Goal: Transaction & Acquisition: Purchase product/service

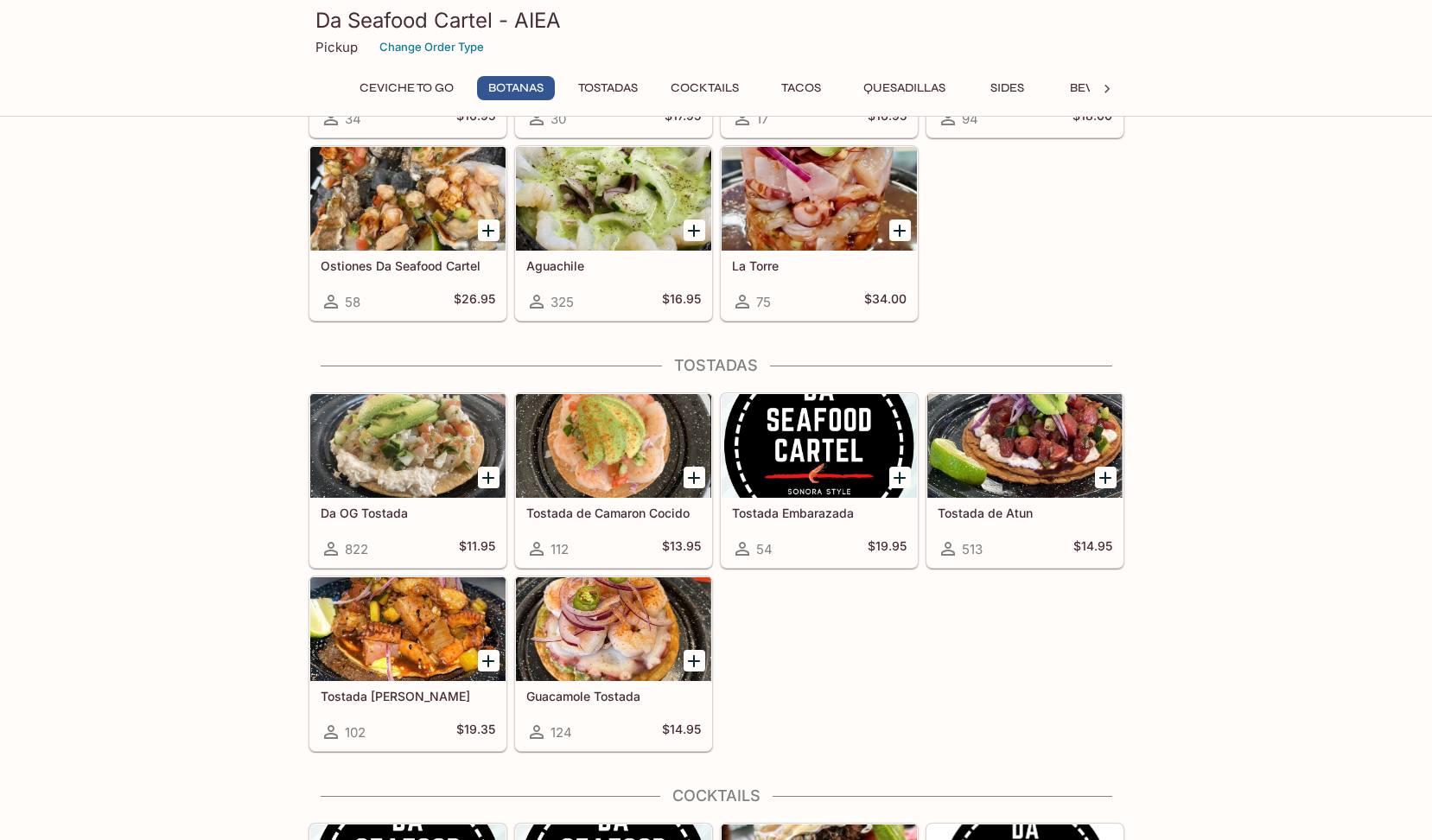
scroll to position [691, 0]
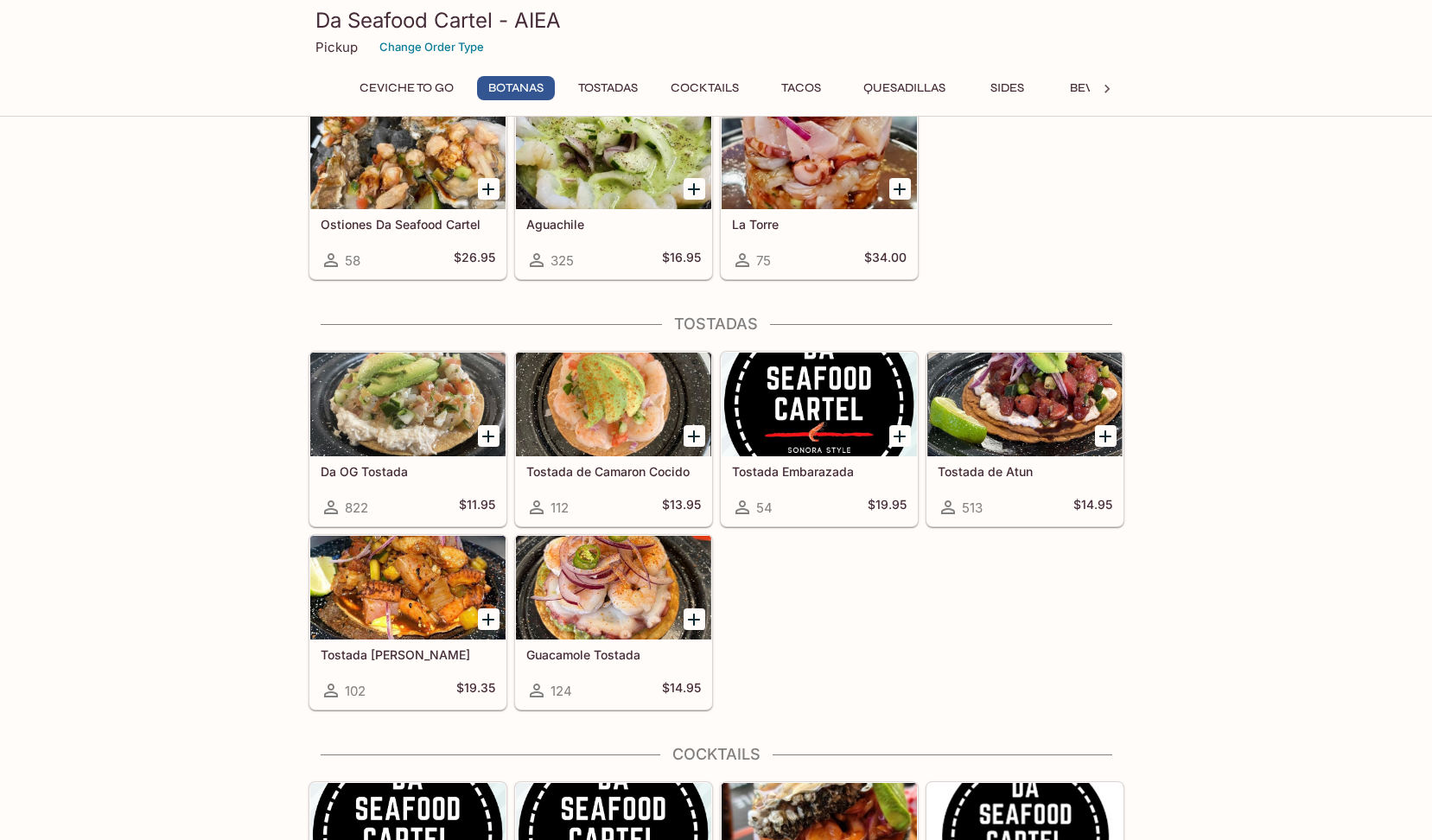
click at [689, 613] on icon "Add Guacamole Tostada" at bounding box center [694, 619] width 21 height 21
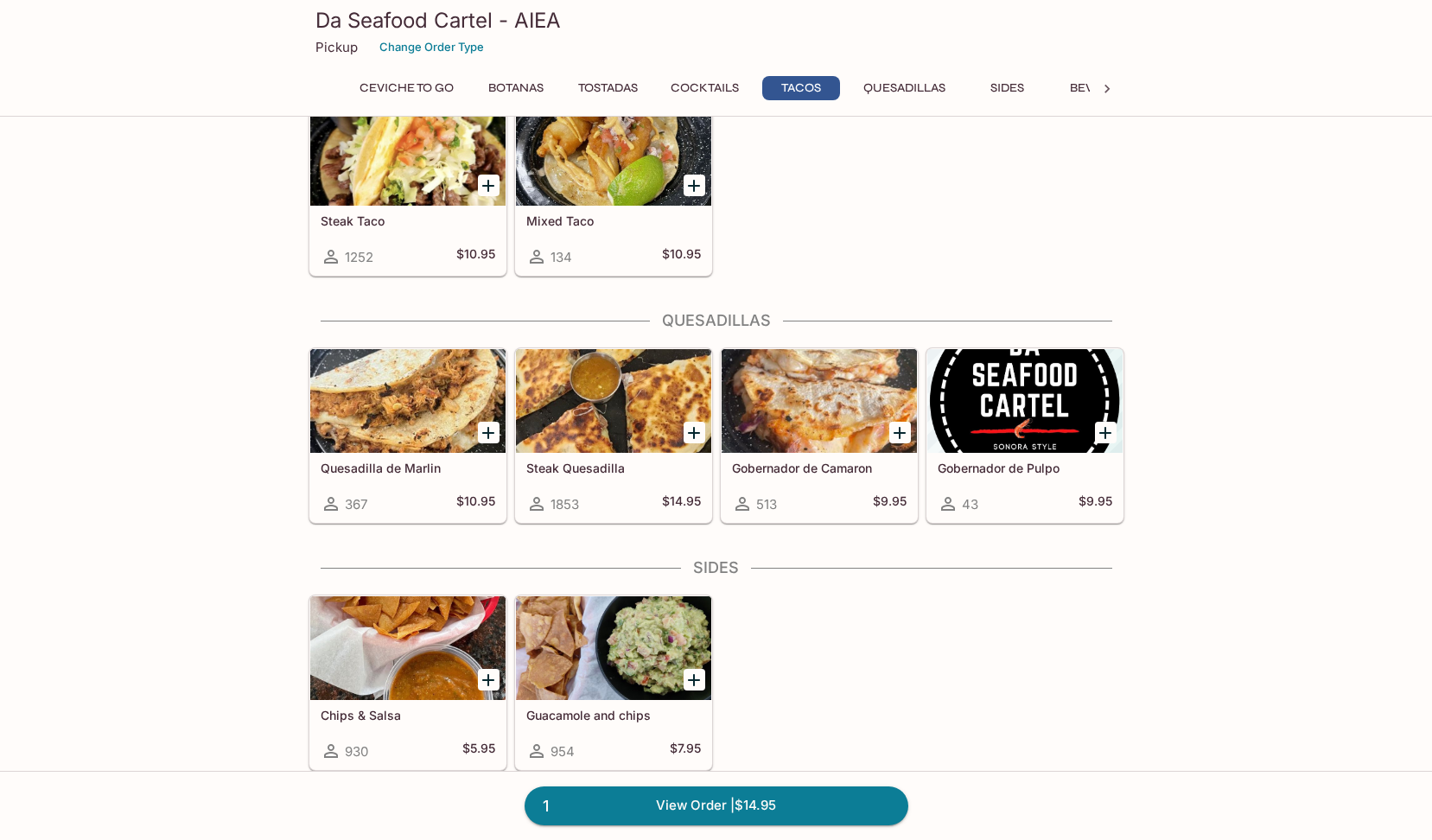
scroll to position [1987, 0]
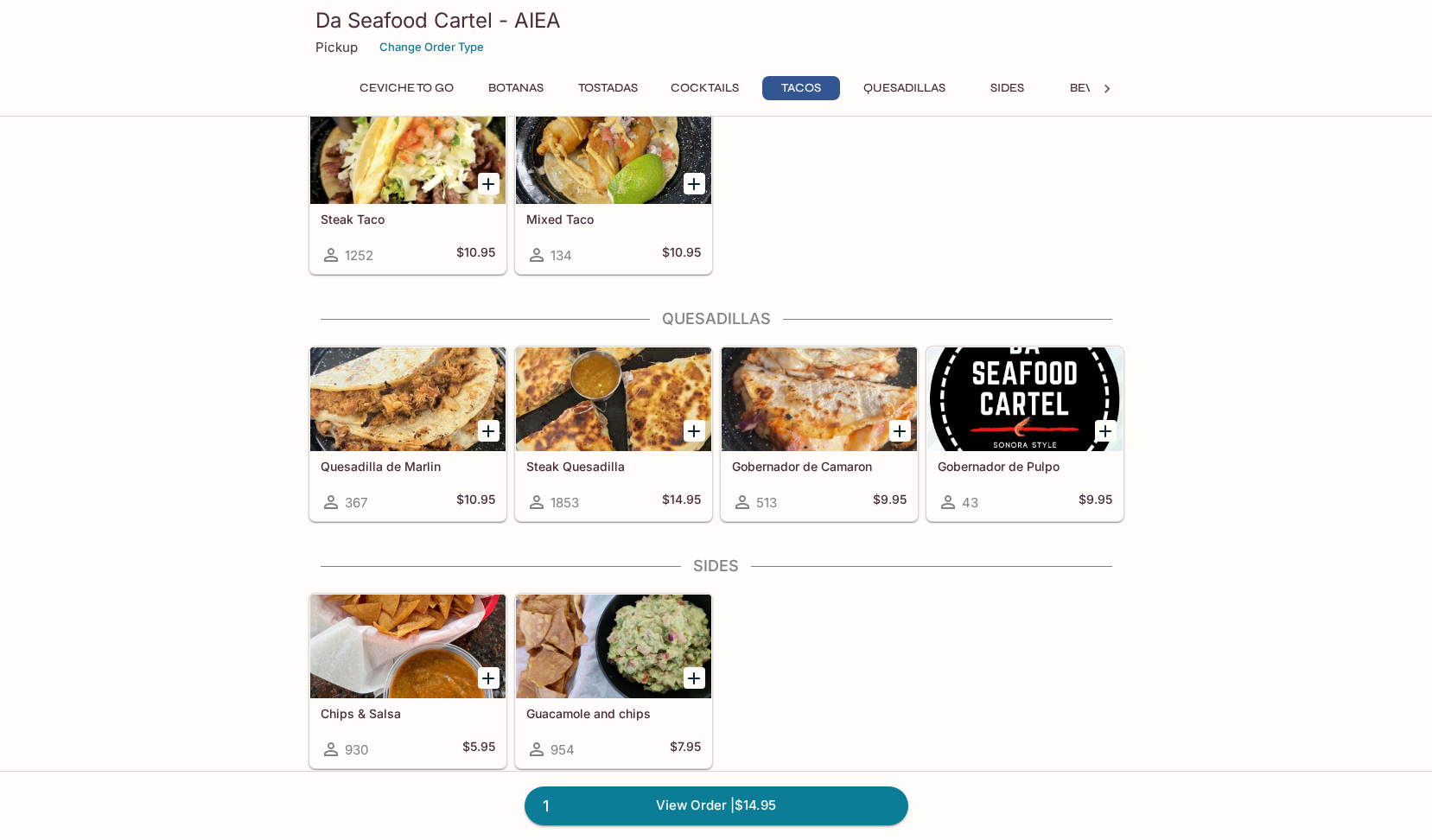
click at [692, 433] on icon "Add Steak Quesadilla" at bounding box center [694, 431] width 21 height 21
click at [691, 673] on icon "Add Guacamole and chips" at bounding box center [694, 678] width 21 height 21
click at [690, 676] on button "1" at bounding box center [695, 678] width 22 height 22
click at [804, 803] on link "4 View Order | $45.80" at bounding box center [717, 805] width 384 height 38
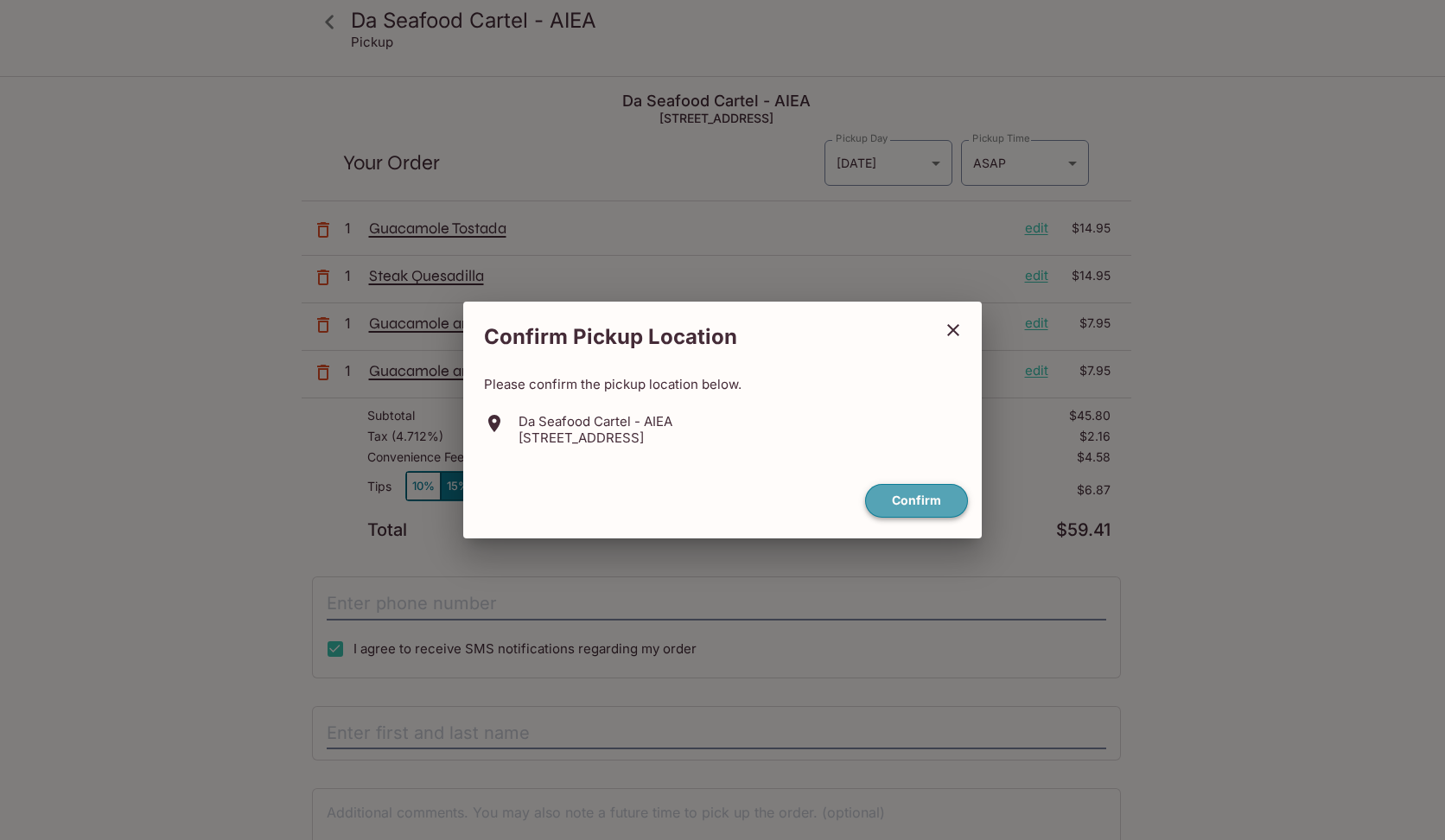
click at [924, 505] on button "Confirm" at bounding box center [916, 500] width 102 height 34
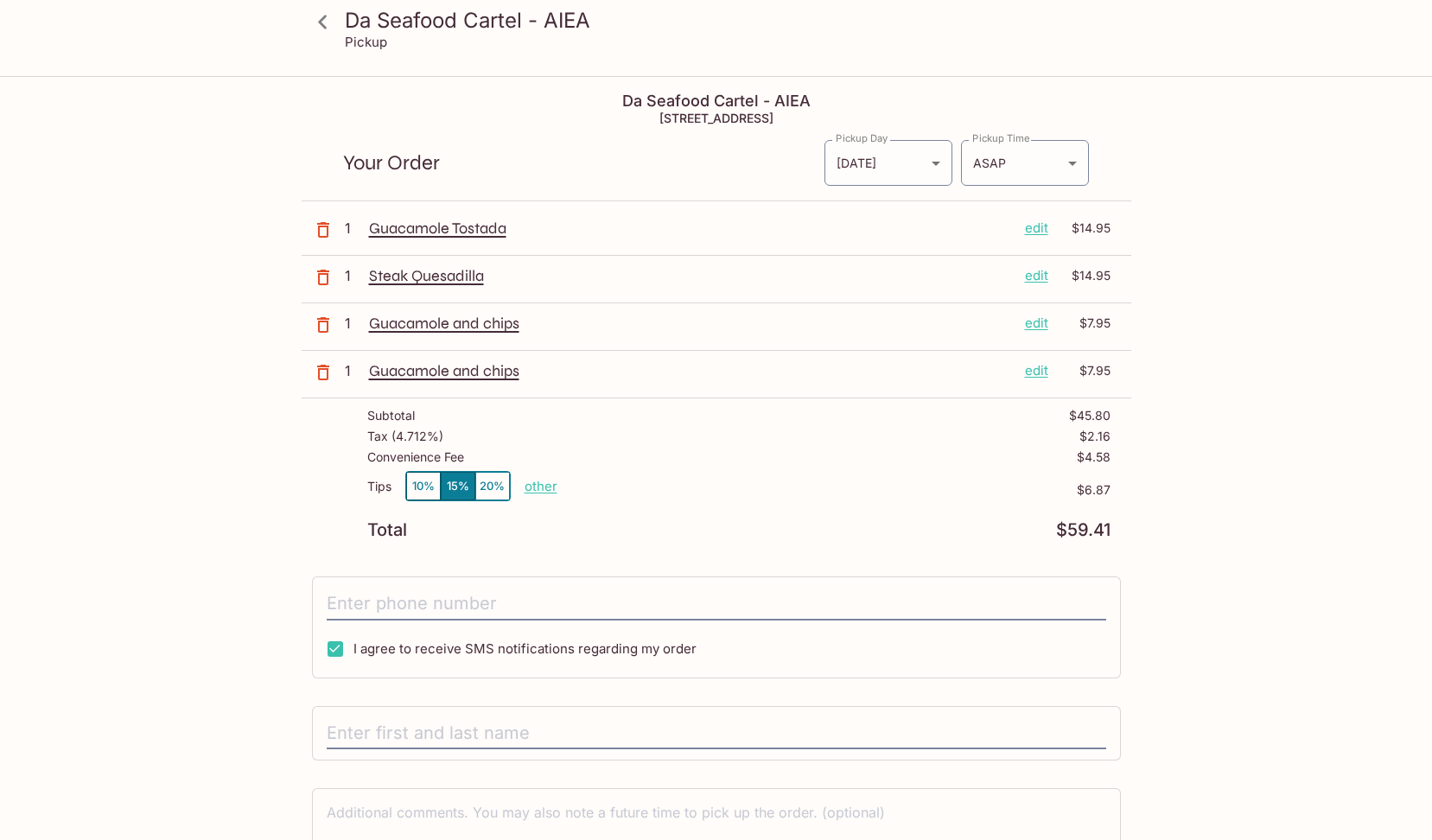
click at [541, 484] on p "other" at bounding box center [541, 486] width 33 height 16
click at [469, 552] on div "Da Seafood Cartel - AIEA 98-[STREET_ADDRESS] Your Order Pickup Day [DATE] [DATE…" at bounding box center [716, 513] width 829 height 871
click at [532, 490] on p "other" at bounding box center [541, 486] width 33 height 16
click at [645, 496] on p "$6.87" at bounding box center [834, 489] width 553 height 14
drag, startPoint x: 645, startPoint y: 496, endPoint x: 547, endPoint y: 493, distance: 98.0
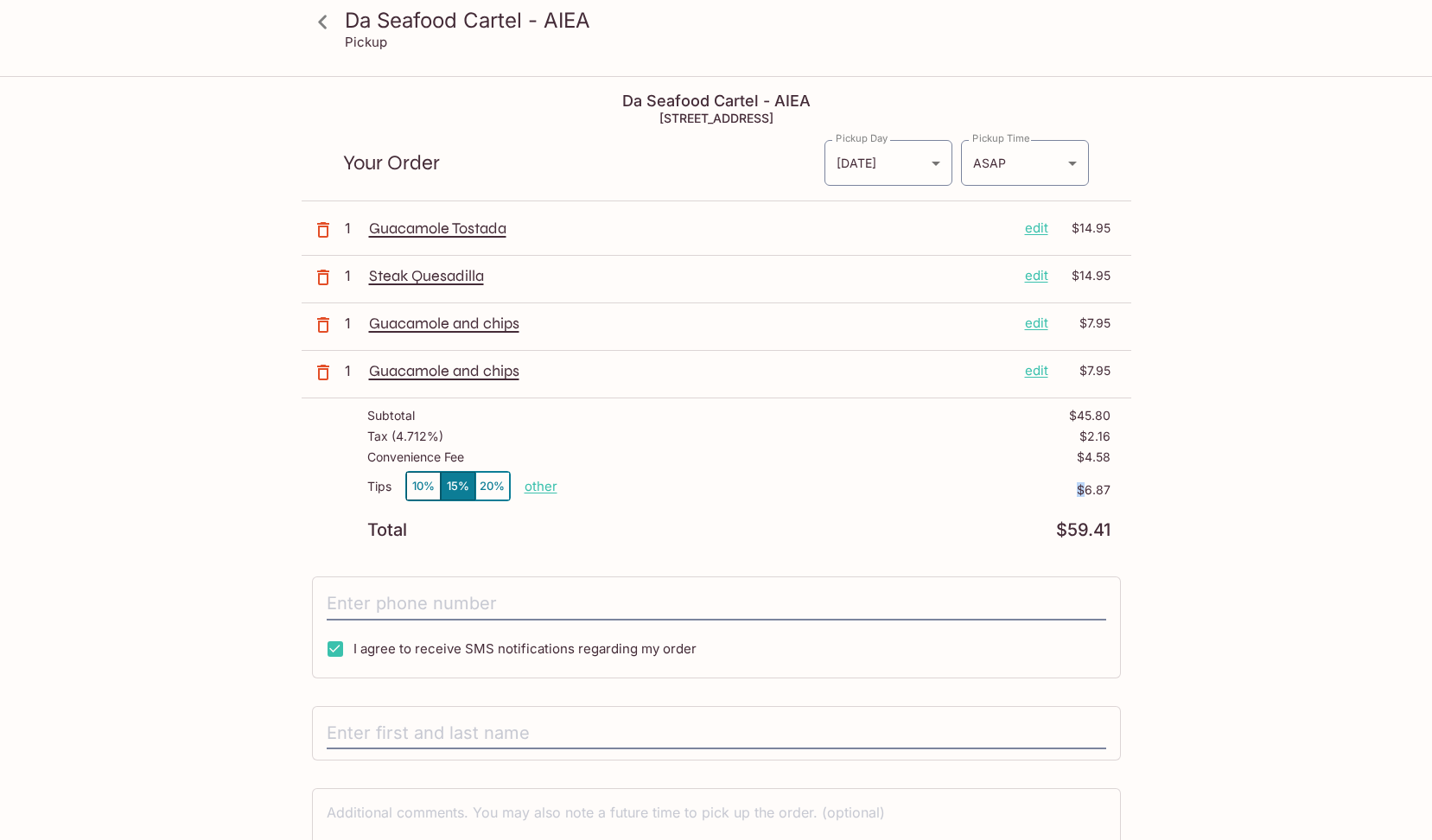
click at [547, 493] on p "other" at bounding box center [541, 486] width 33 height 16
click at [661, 488] on input "6.87" at bounding box center [641, 486] width 55 height 19
type input "0.00"
click at [858, 526] on div "Total $59.41" at bounding box center [739, 530] width 743 height 16
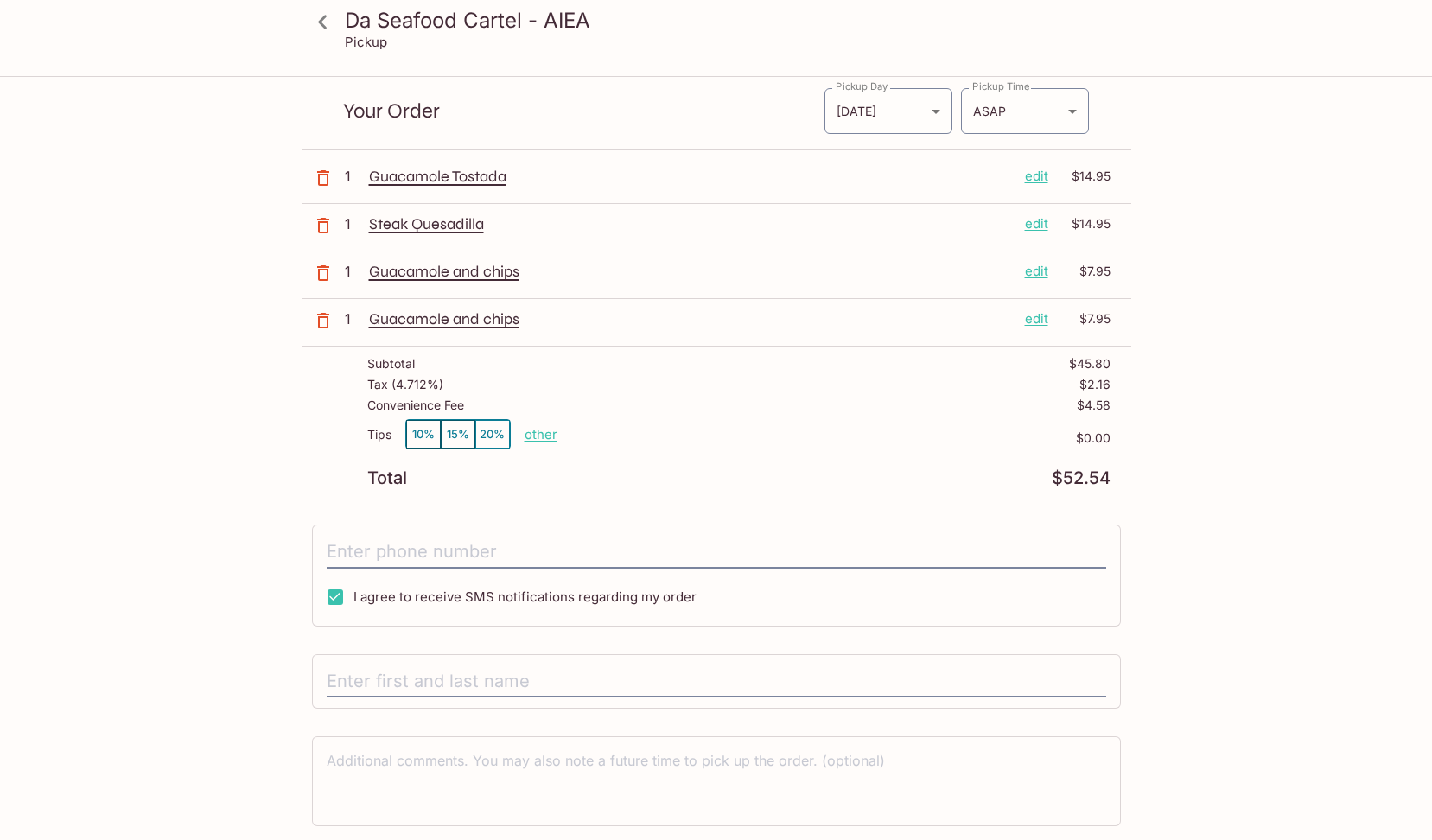
scroll to position [109, 0]
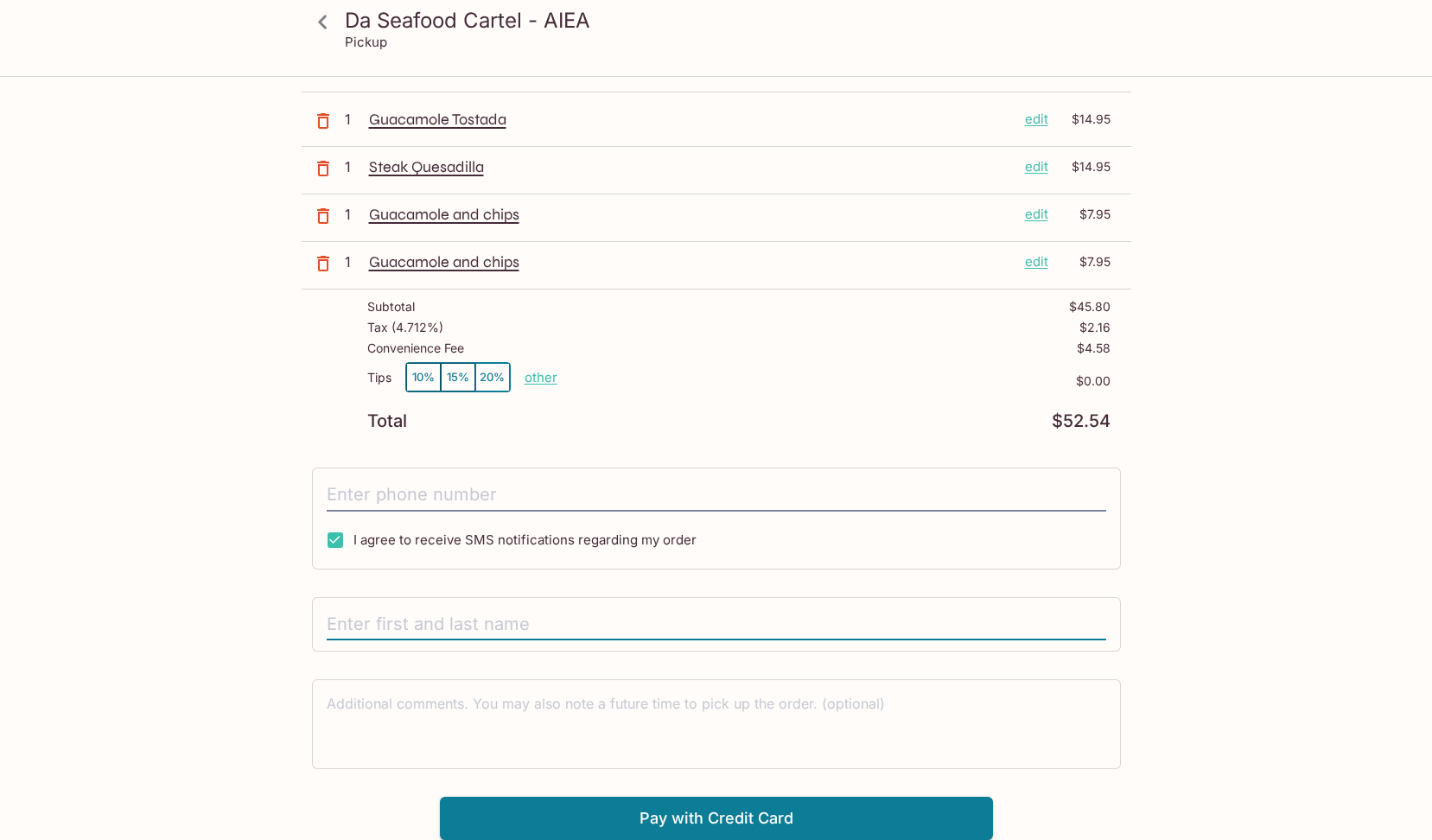
click at [398, 620] on input "text" at bounding box center [716, 624] width 780 height 33
click at [363, 630] on input "[PERSON_NAME]" at bounding box center [716, 624] width 780 height 33
click at [370, 628] on input "[PERSON_NAME]" at bounding box center [716, 624] width 780 height 33
type input "[PERSON_NAME]"
click at [723, 827] on button "Pay with Credit Card" at bounding box center [716, 817] width 553 height 43
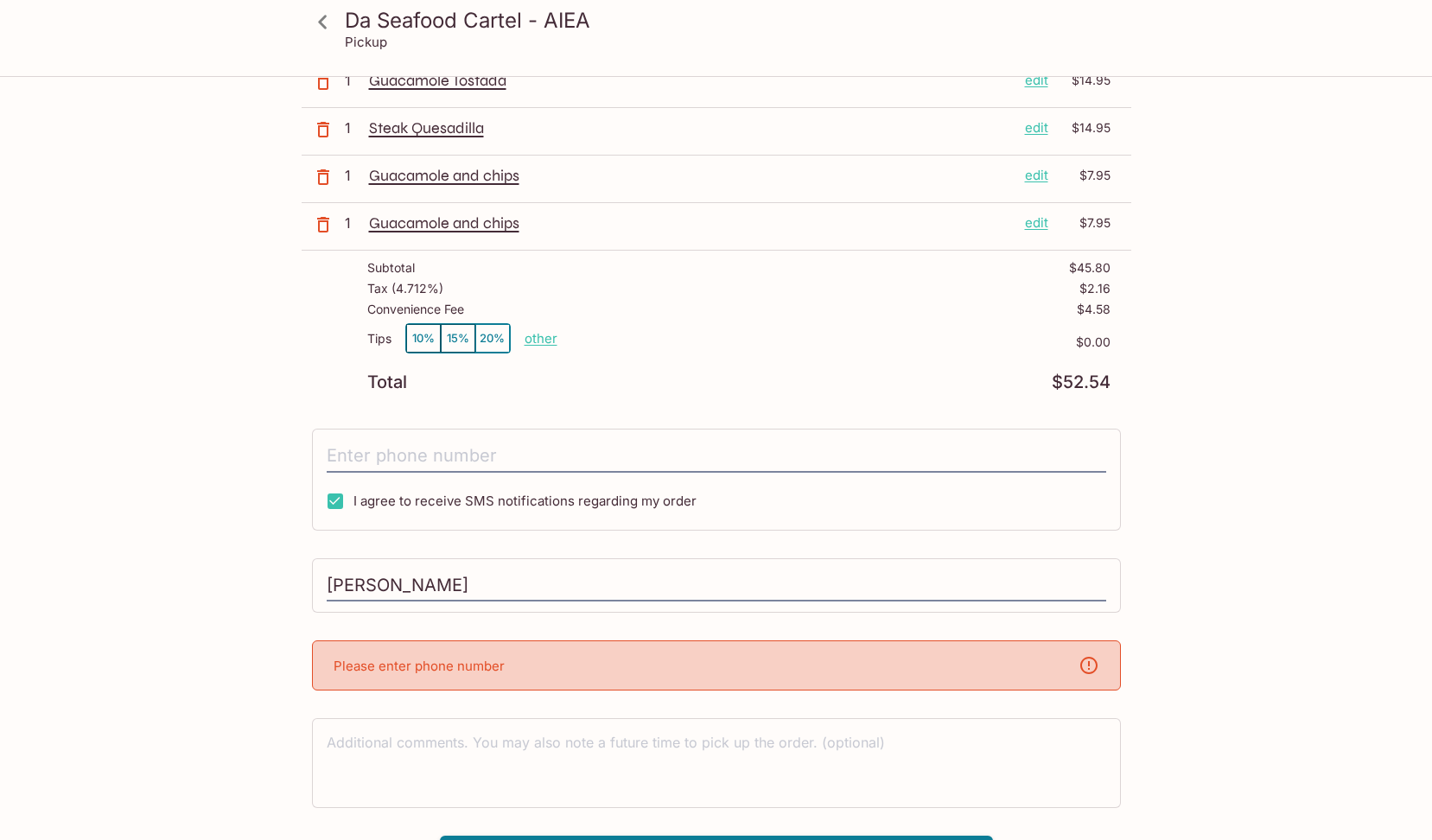
scroll to position [186, 0]
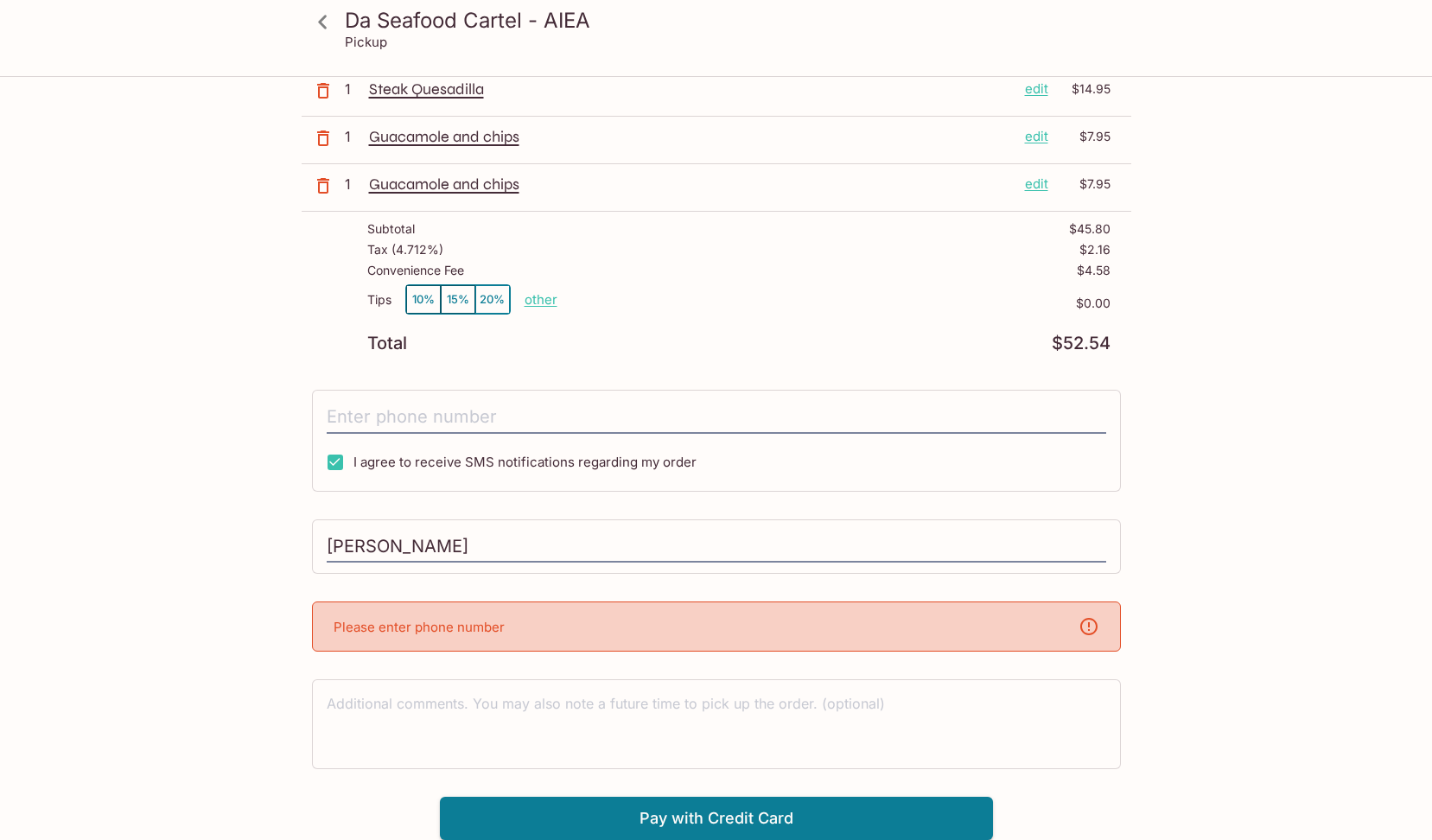
click at [450, 629] on p "Please enter phone number" at bounding box center [419, 627] width 171 height 16
click at [371, 416] on input "tel" at bounding box center [716, 418] width 780 height 33
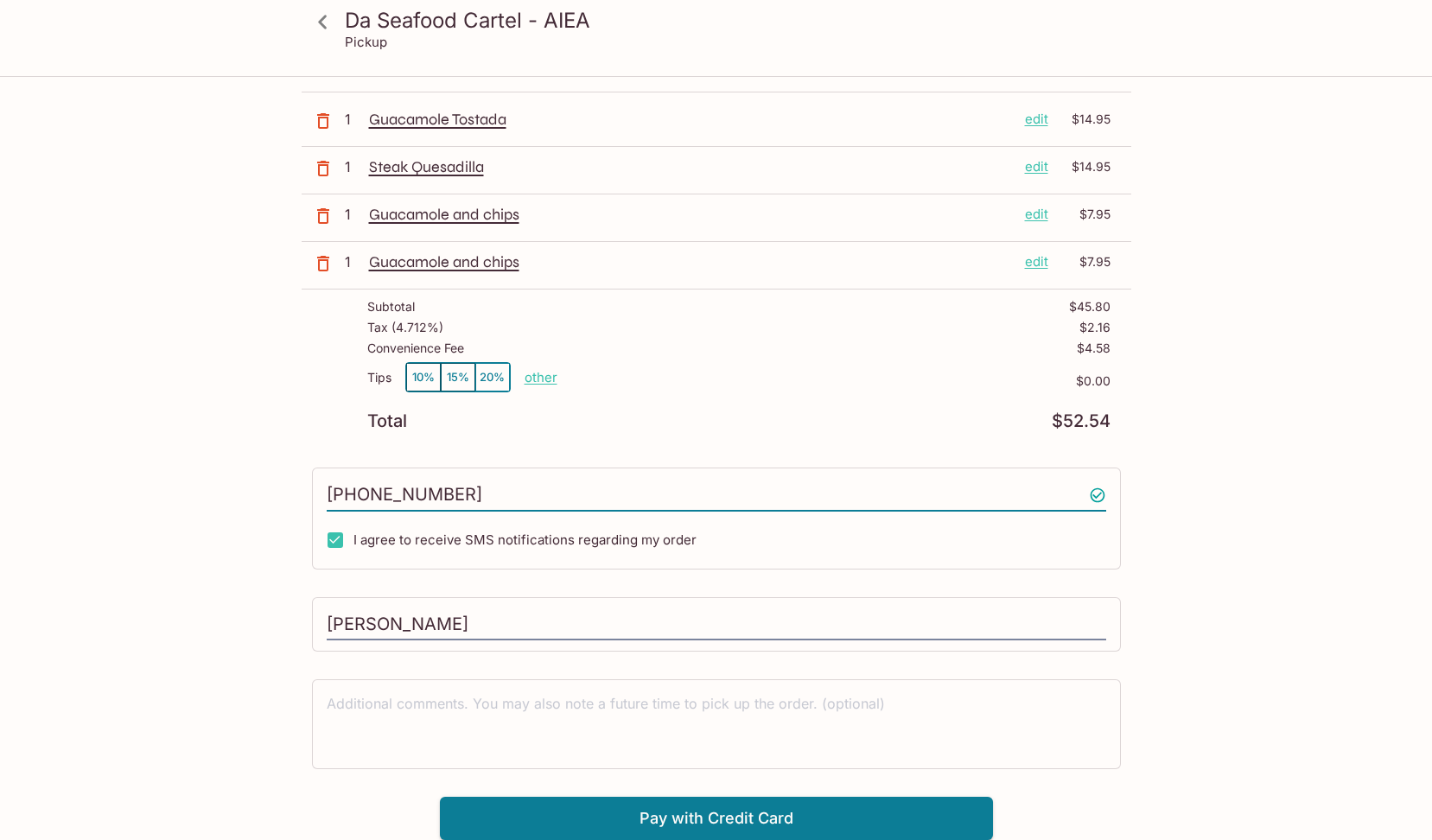
scroll to position [109, 0]
type input "[PHONE_NUMBER]"
click at [739, 815] on button "Pay with Credit Card" at bounding box center [716, 817] width 553 height 43
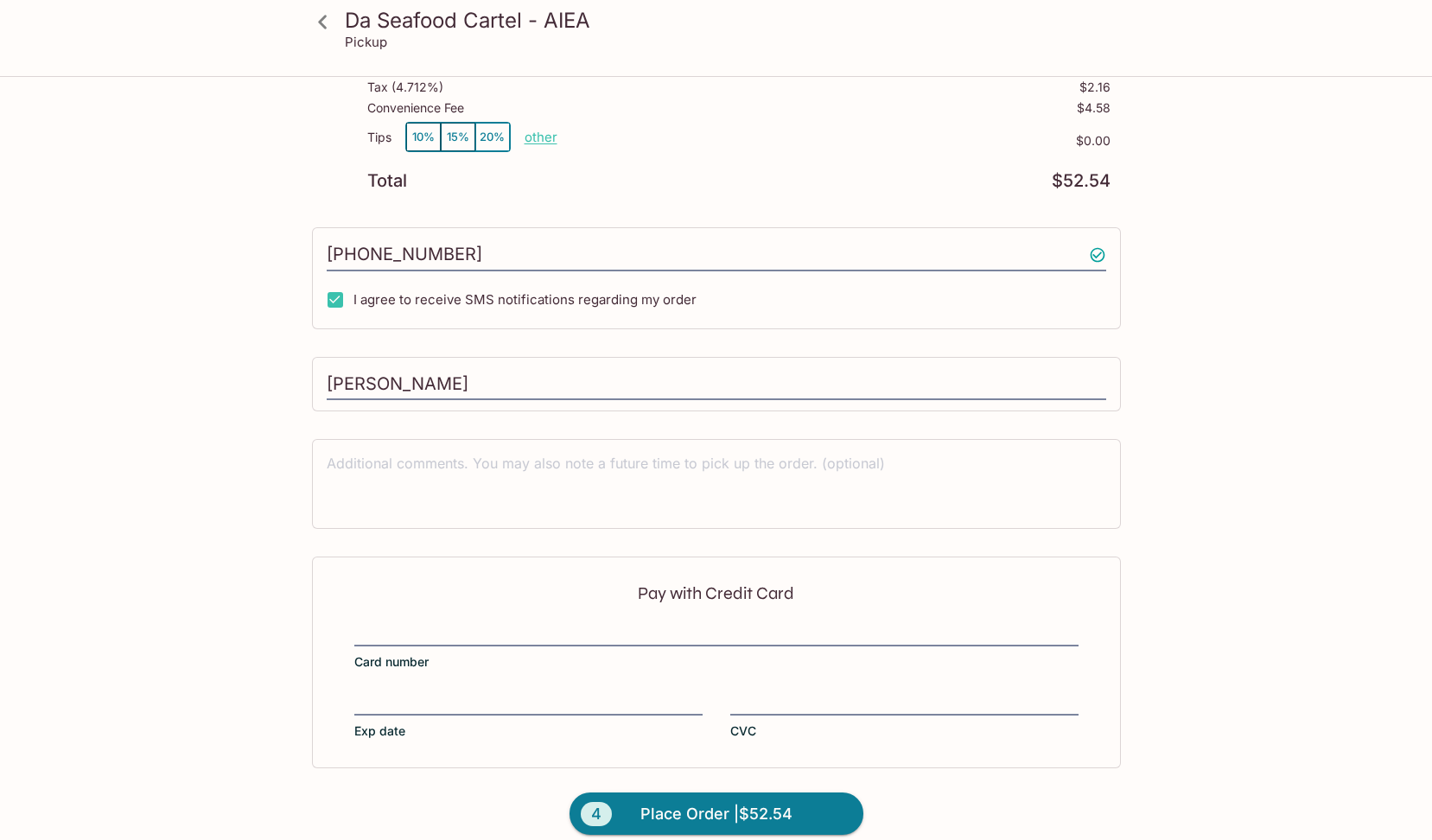
scroll to position [368, 0]
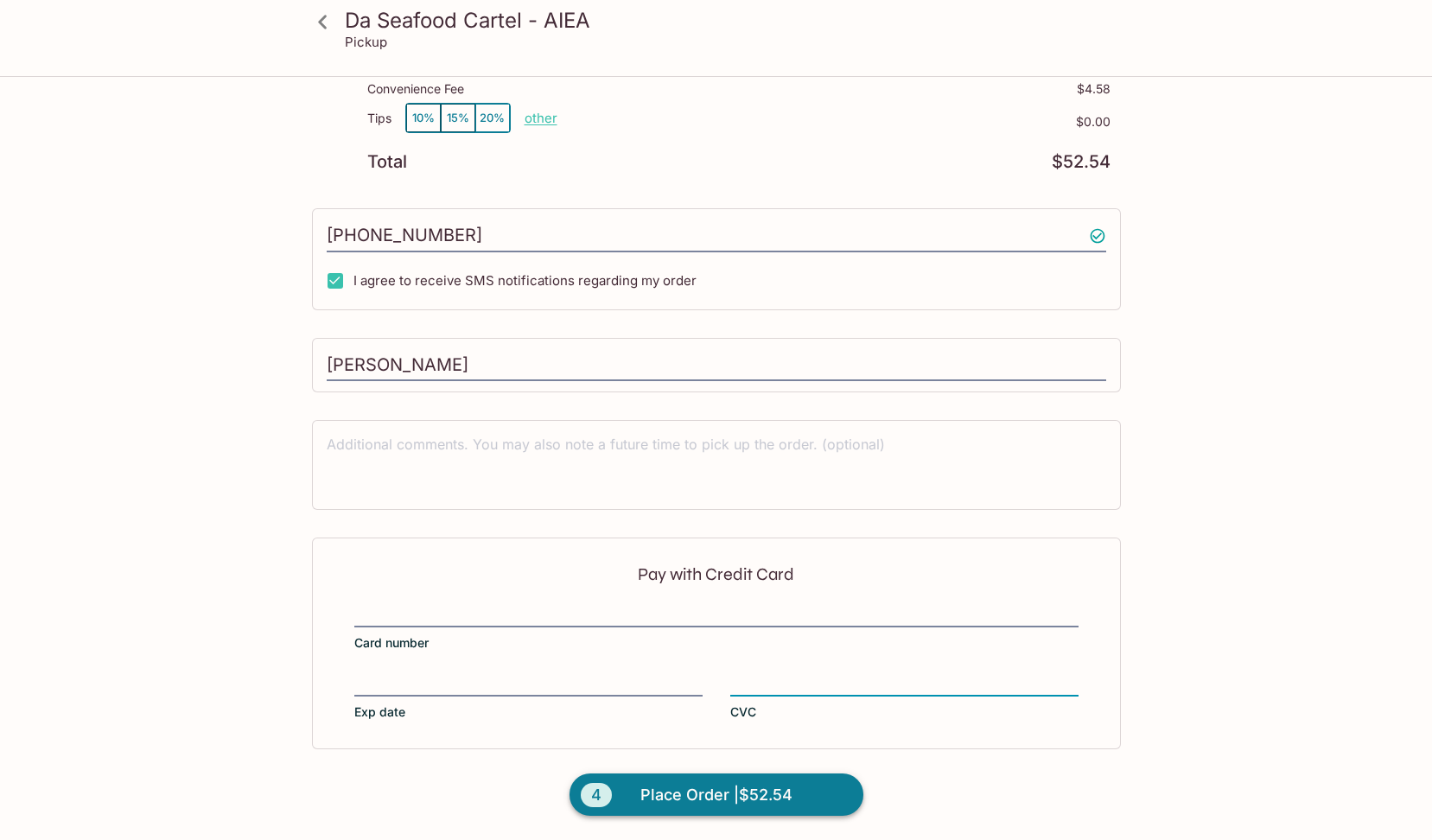
click at [758, 789] on span "Place Order | $52.54" at bounding box center [716, 794] width 152 height 27
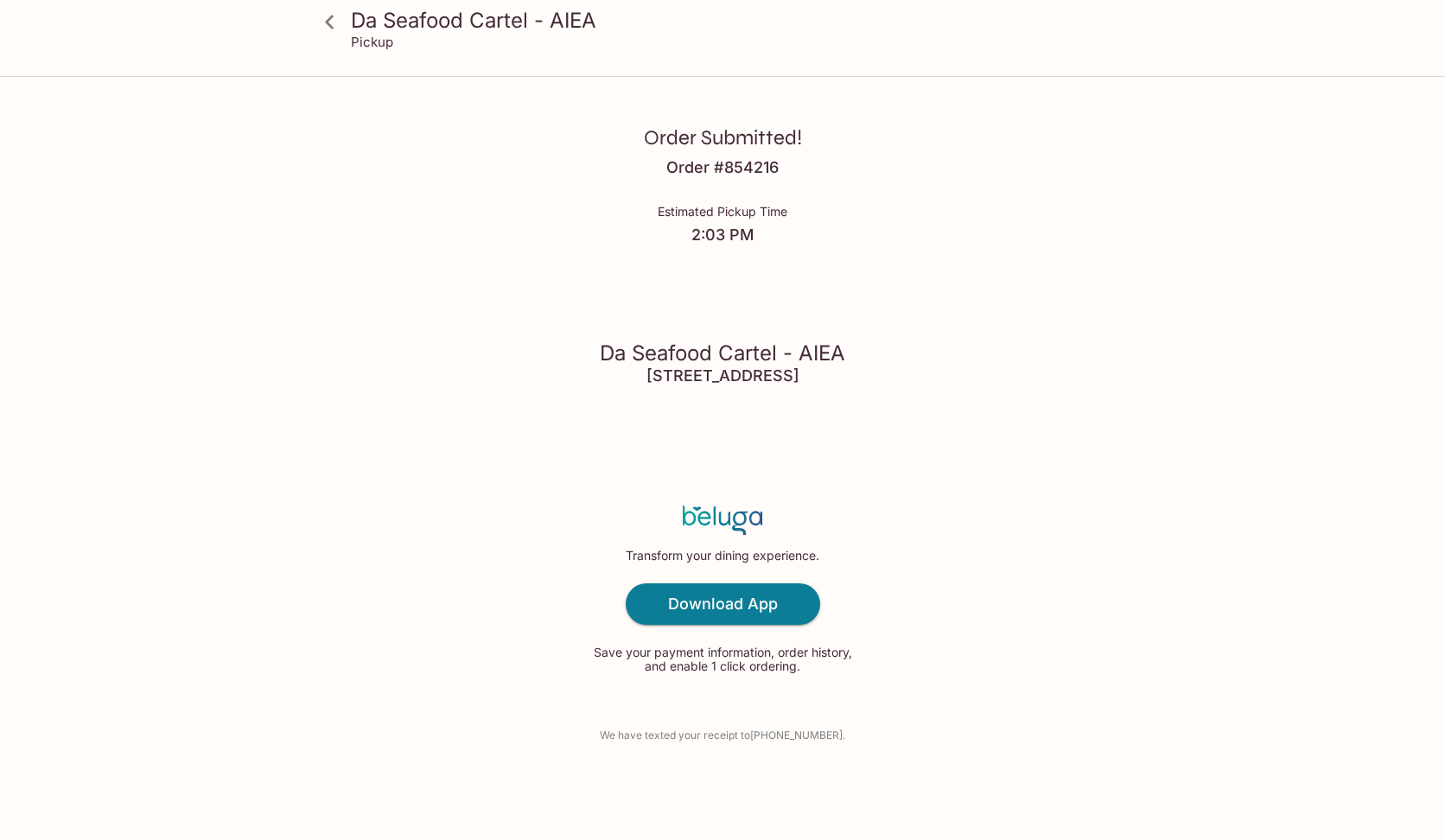
click at [920, 308] on div "Order Submitted! Order # 854216 Estimated Pickup Time 2:03 PM Da Seafood Cartel…" at bounding box center [722, 420] width 1107 height 840
